Goal: Find specific page/section: Find specific page/section

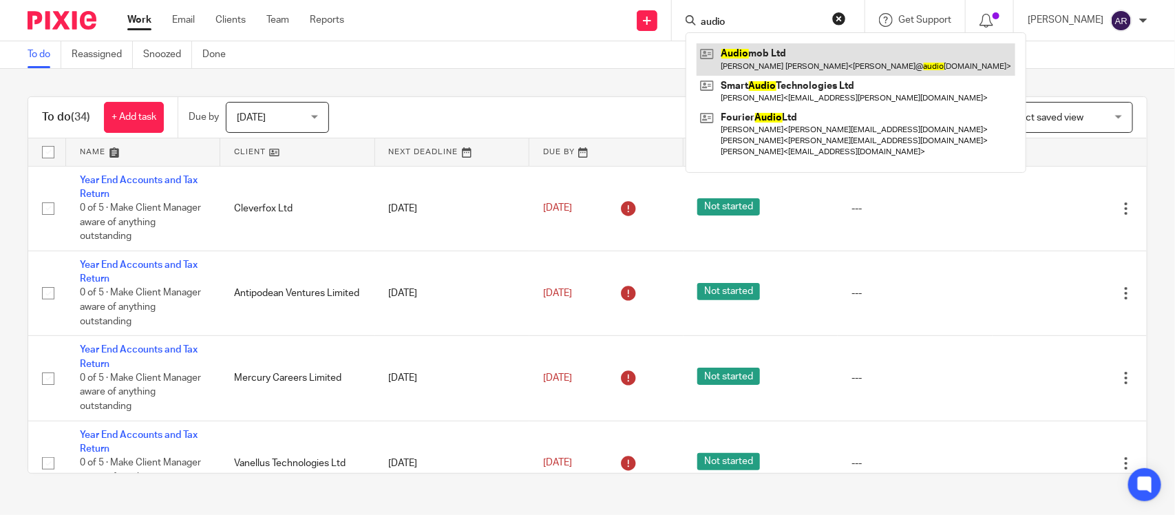
type input "audio"
click at [724, 63] on link at bounding box center [855, 59] width 319 height 32
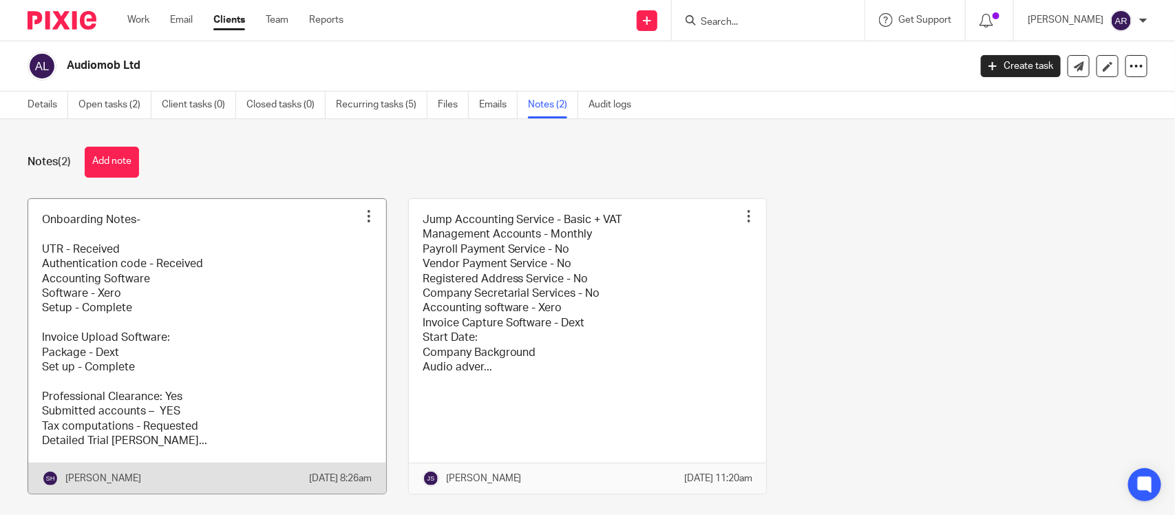
click at [190, 392] on link at bounding box center [207, 346] width 358 height 295
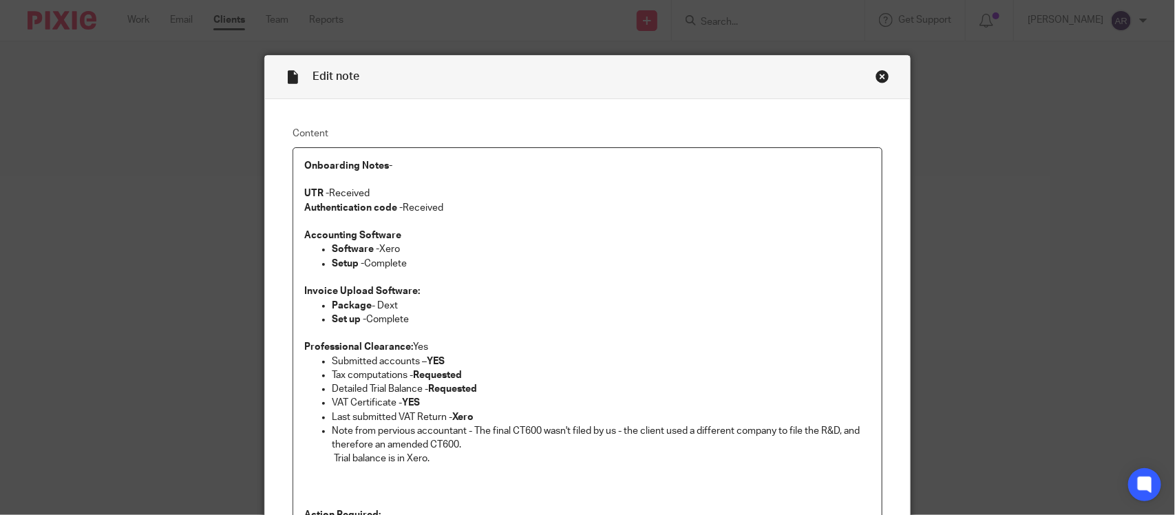
click at [875, 79] on div "Close this dialog window" at bounding box center [882, 77] width 14 height 14
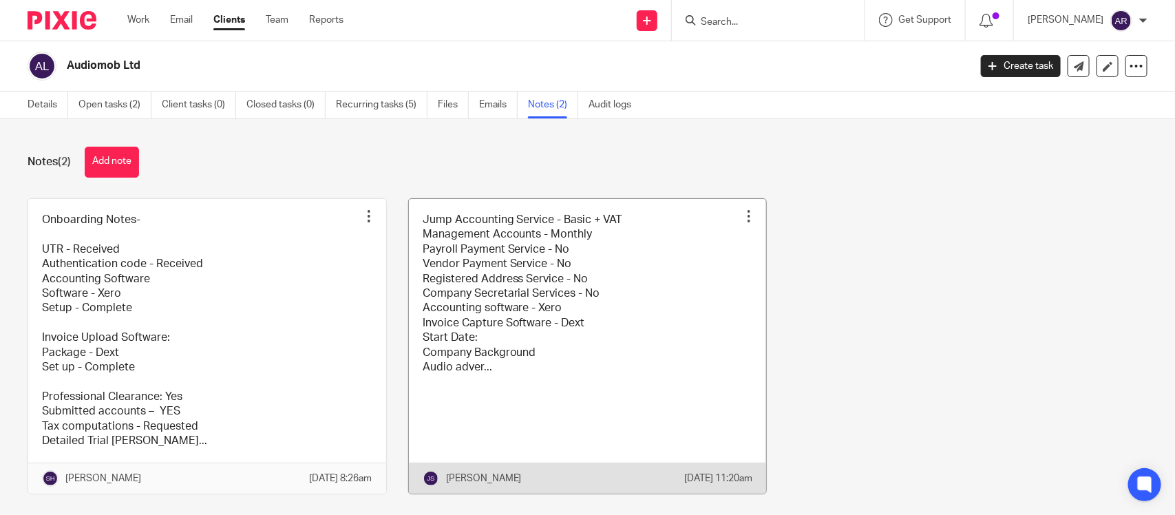
click at [506, 242] on link at bounding box center [588, 346] width 358 height 295
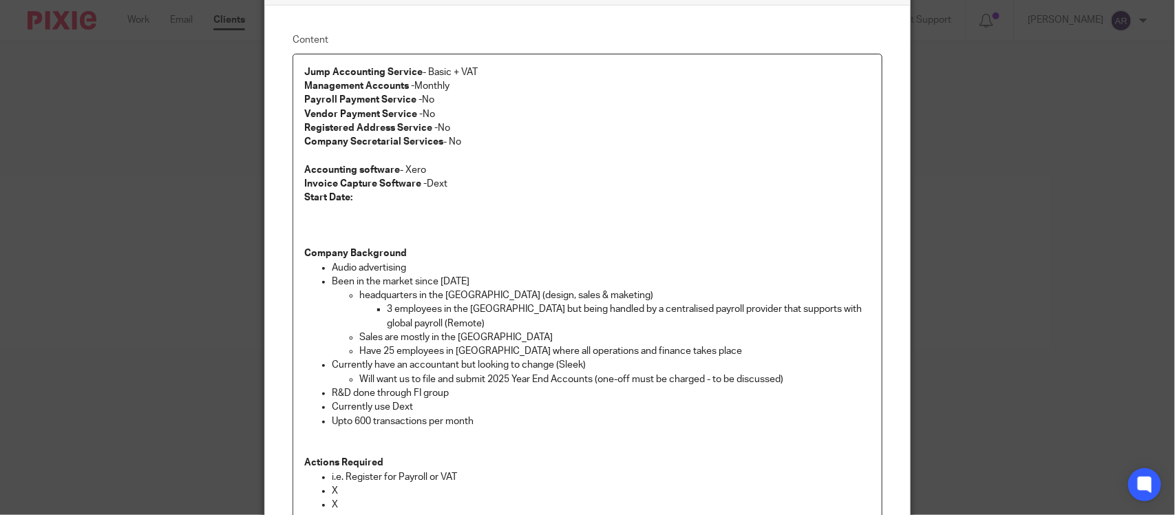
scroll to position [89, 0]
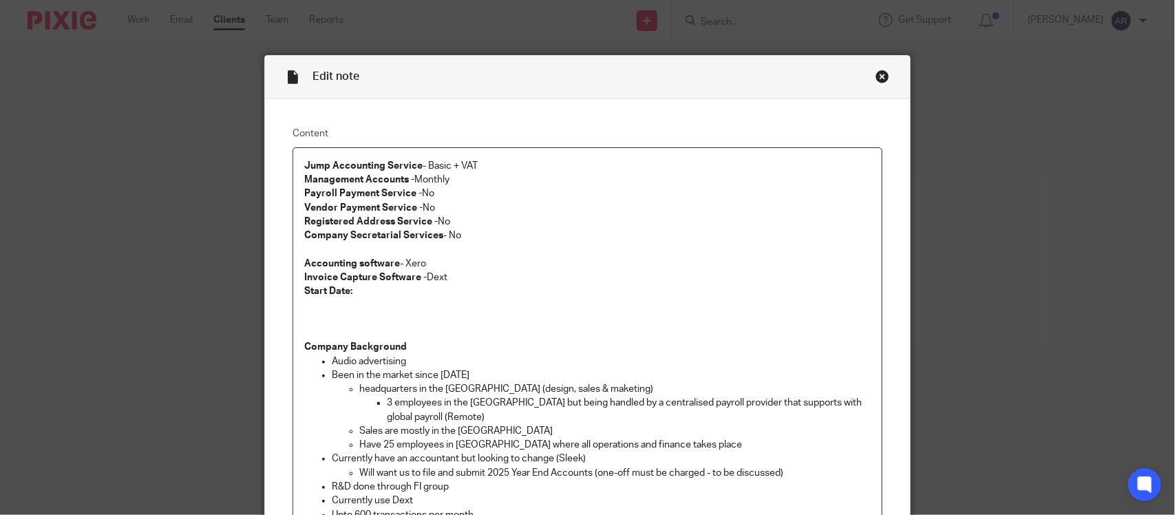
click at [875, 80] on div "Close this dialog window" at bounding box center [882, 77] width 14 height 14
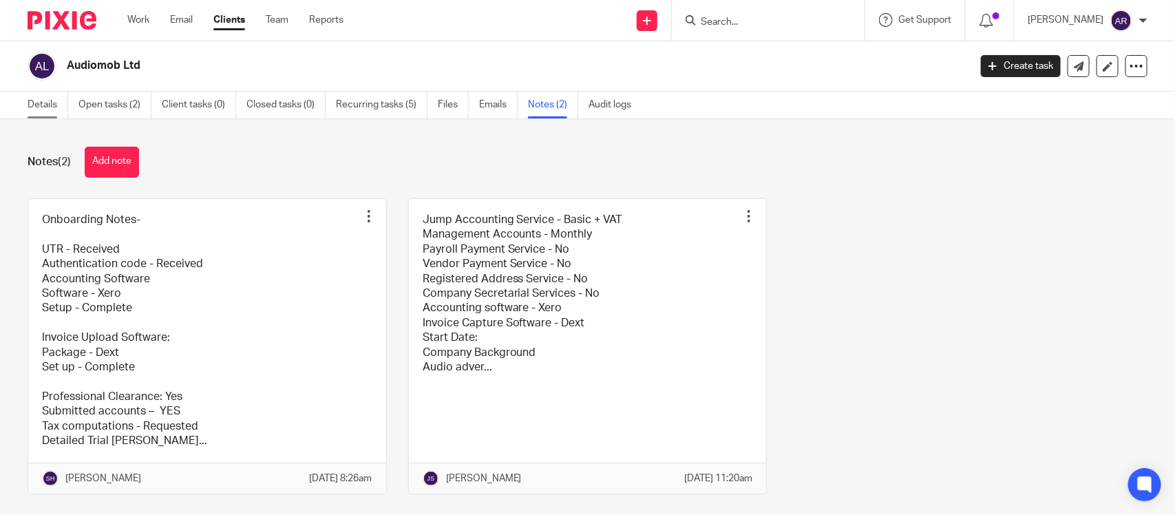
click at [41, 100] on link "Details" at bounding box center [48, 105] width 41 height 27
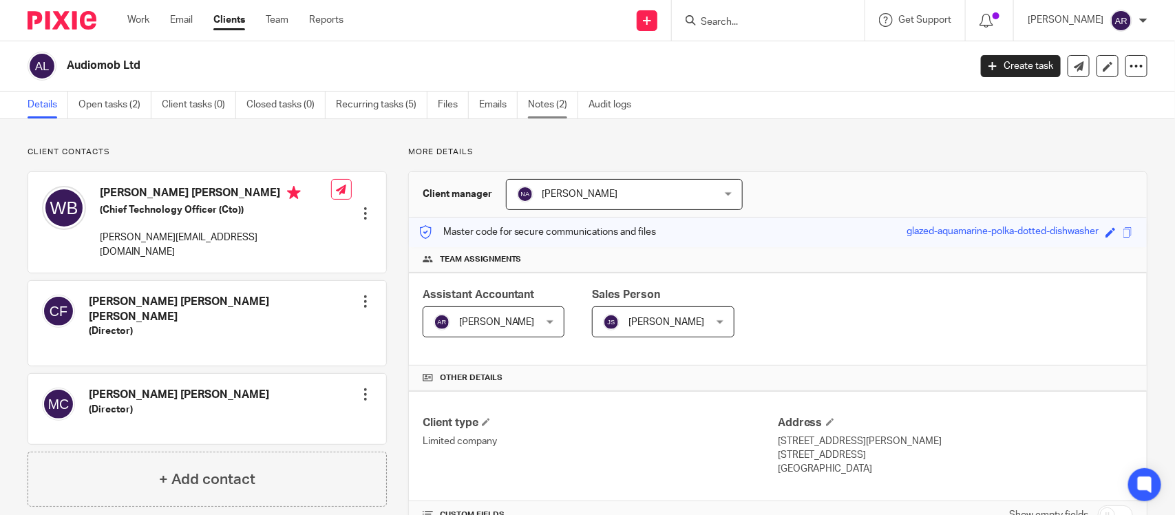
click at [549, 112] on link "Notes (2)" at bounding box center [553, 105] width 50 height 27
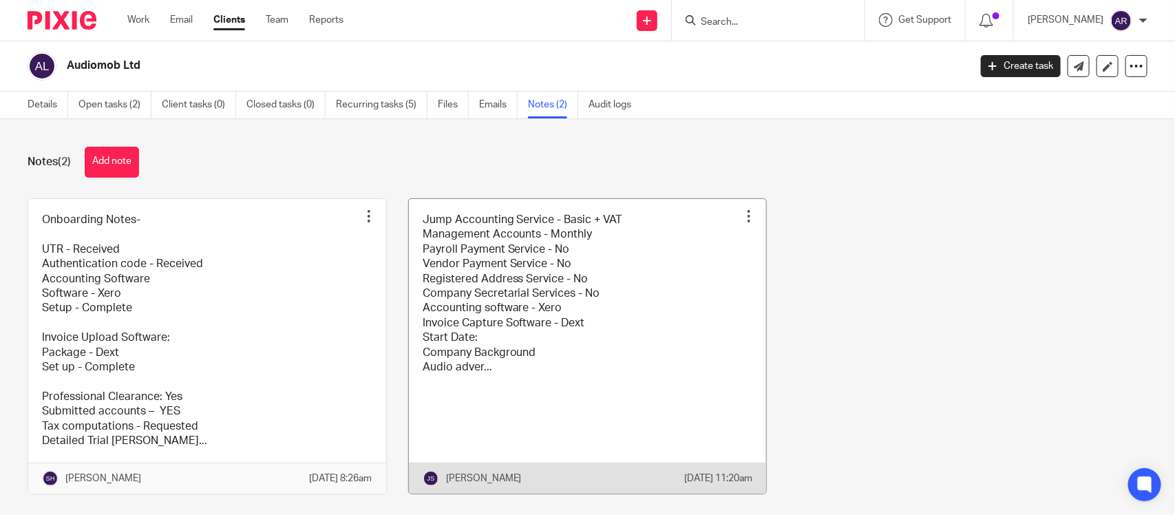
click at [576, 329] on link at bounding box center [588, 346] width 358 height 295
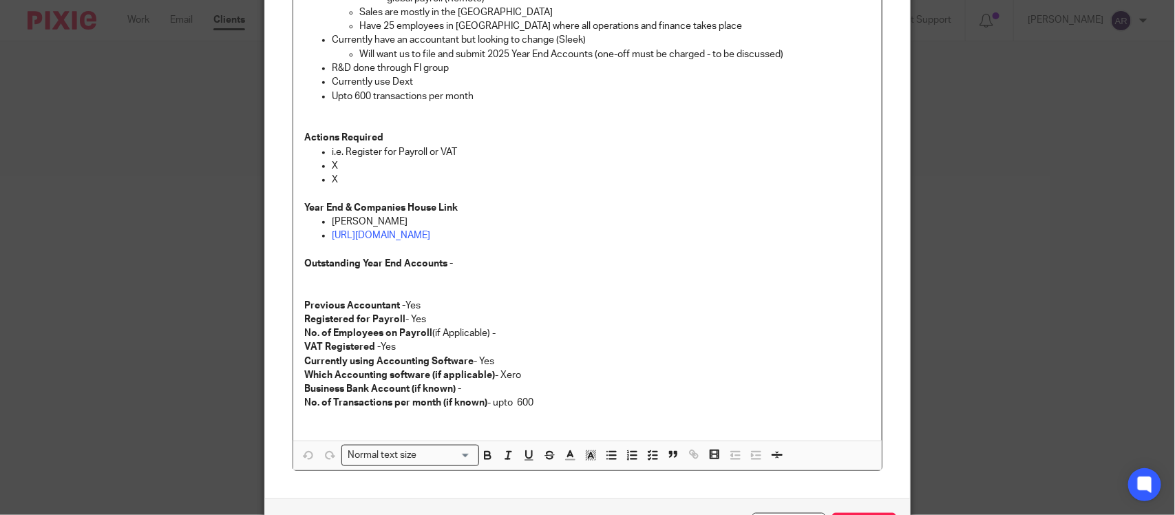
scroll to position [420, 0]
click at [304, 131] on strong "Actions Required" at bounding box center [343, 136] width 79 height 10
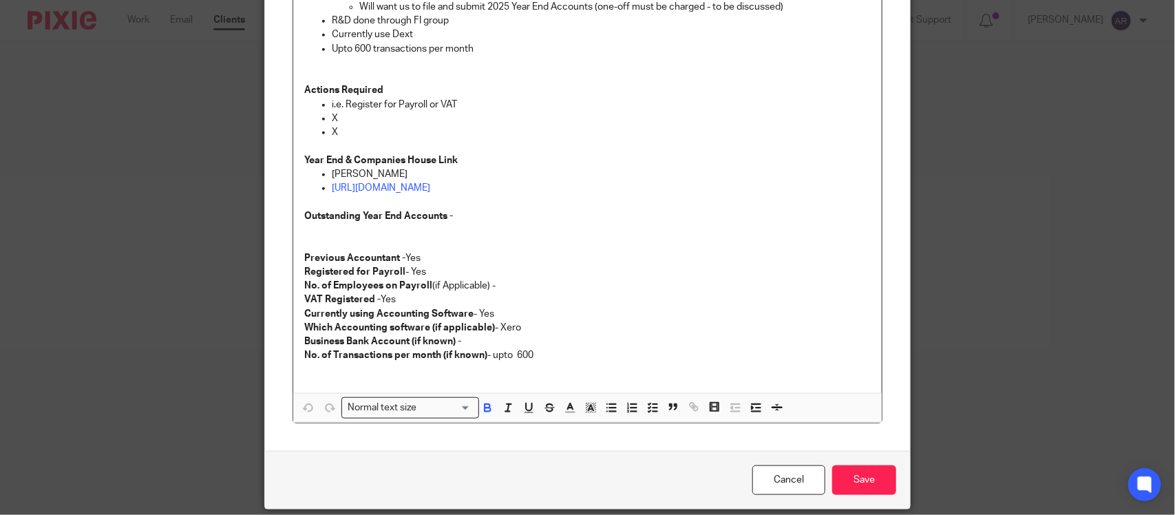
scroll to position [517, 0]
